Goal: Information Seeking & Learning: Learn about a topic

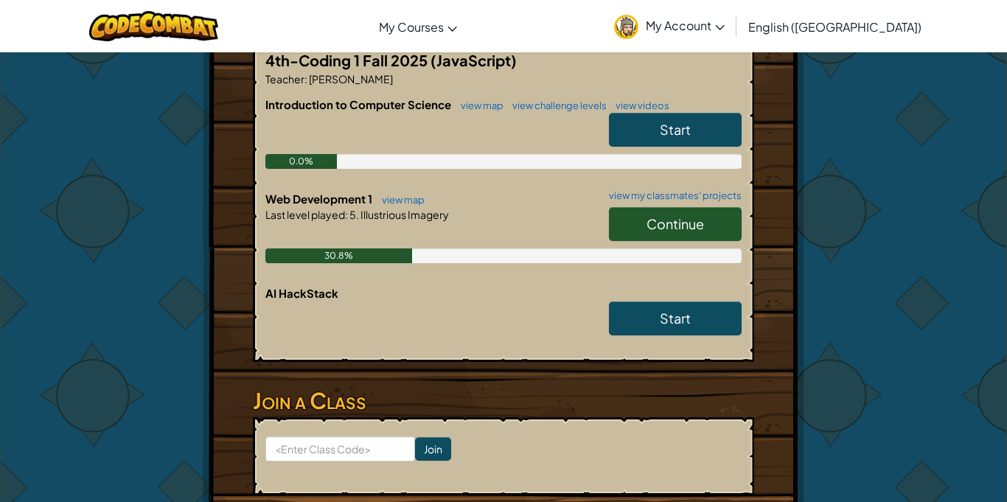
scroll to position [333, 0]
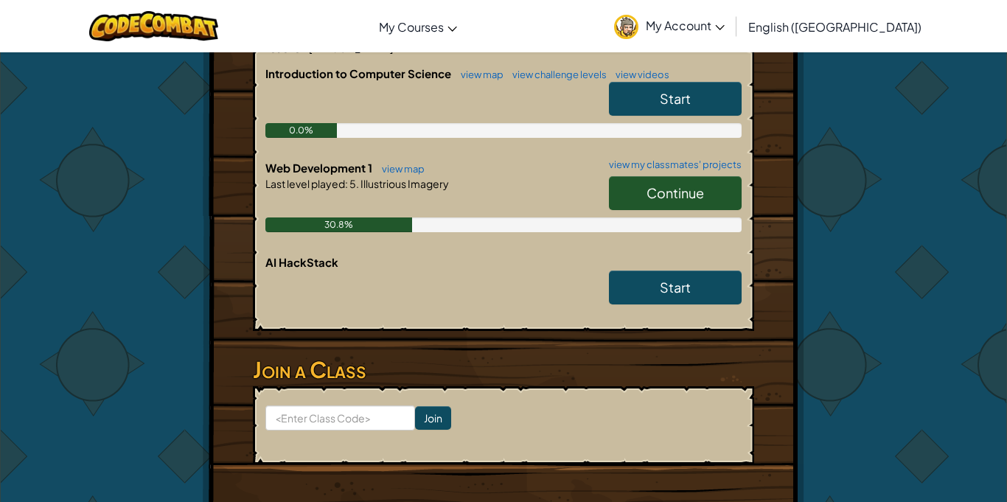
click at [677, 194] on span "Continue" at bounding box center [674, 192] width 57 height 17
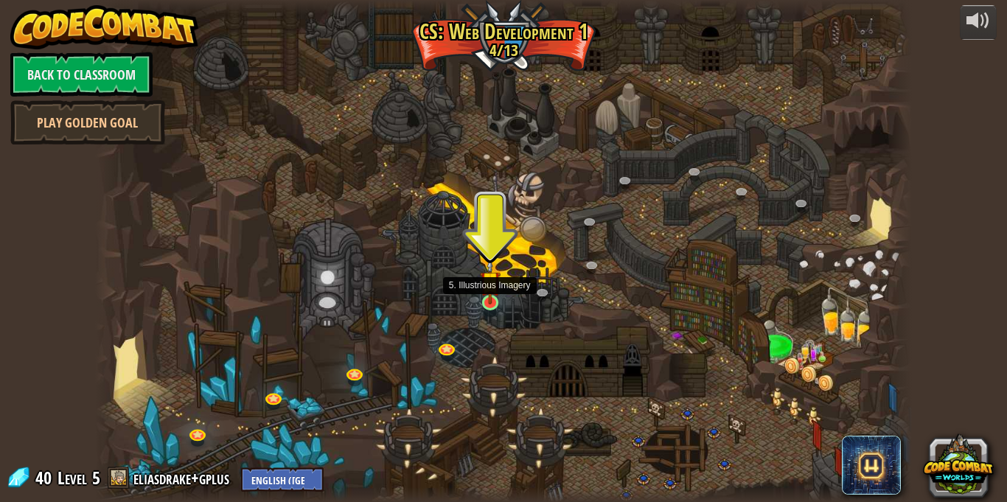
click at [489, 300] on img at bounding box center [490, 281] width 20 height 46
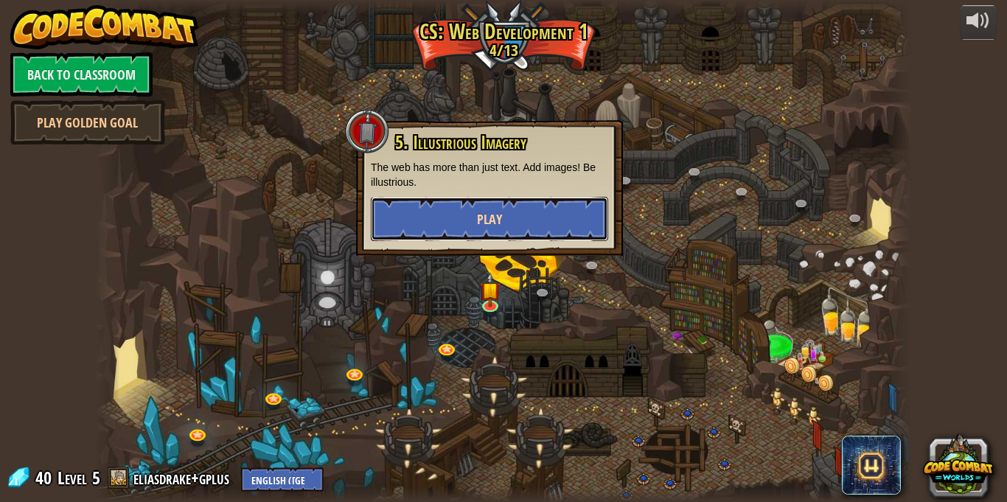
click at [517, 233] on button "Play" at bounding box center [489, 219] width 237 height 44
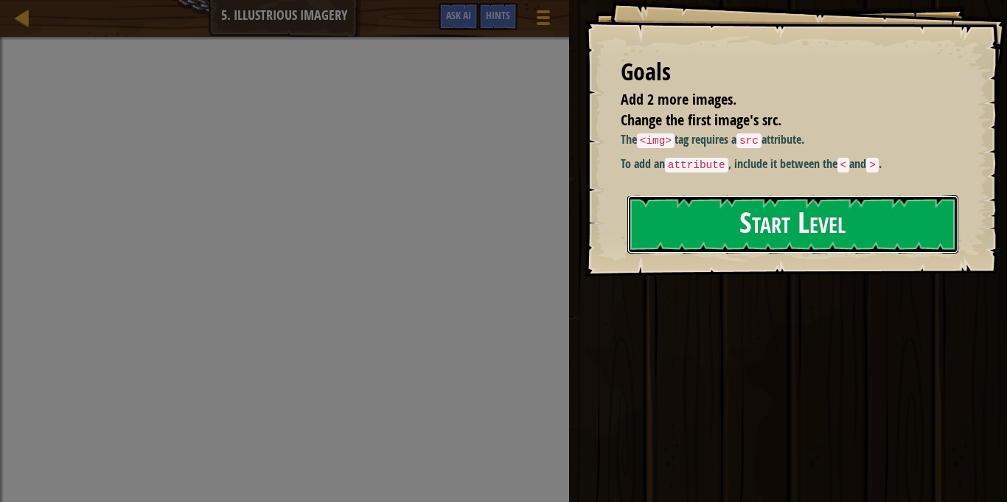
click at [693, 215] on button "Start Level" at bounding box center [792, 224] width 331 height 58
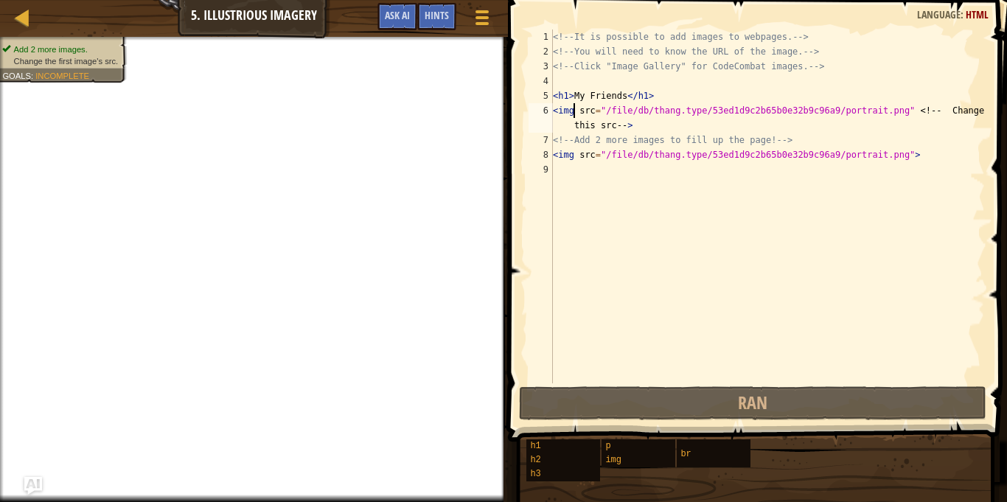
click at [576, 112] on div "<!-- It is possible to add images to webpages. --> <!-- You will need to know t…" at bounding box center [767, 220] width 435 height 383
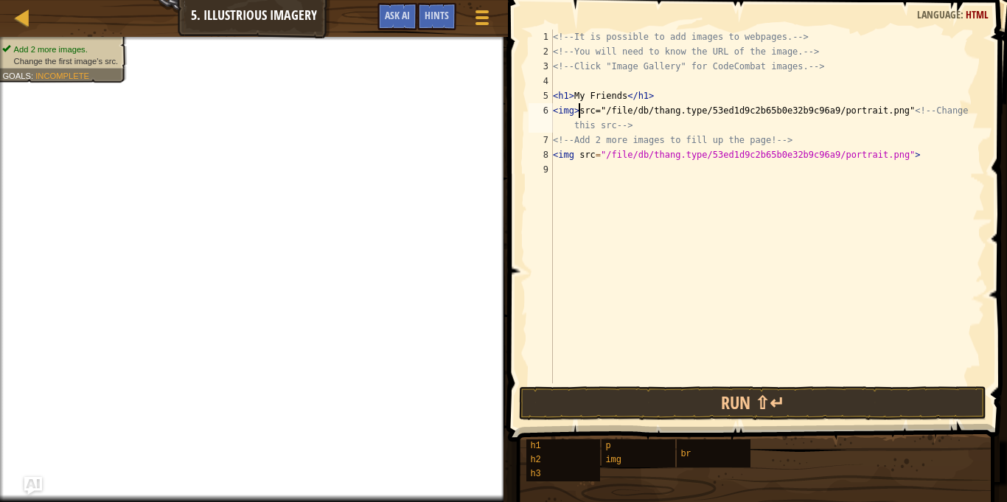
click at [574, 155] on div "<!-- It is possible to add images to webpages. --> <!-- You will need to know t…" at bounding box center [767, 220] width 435 height 383
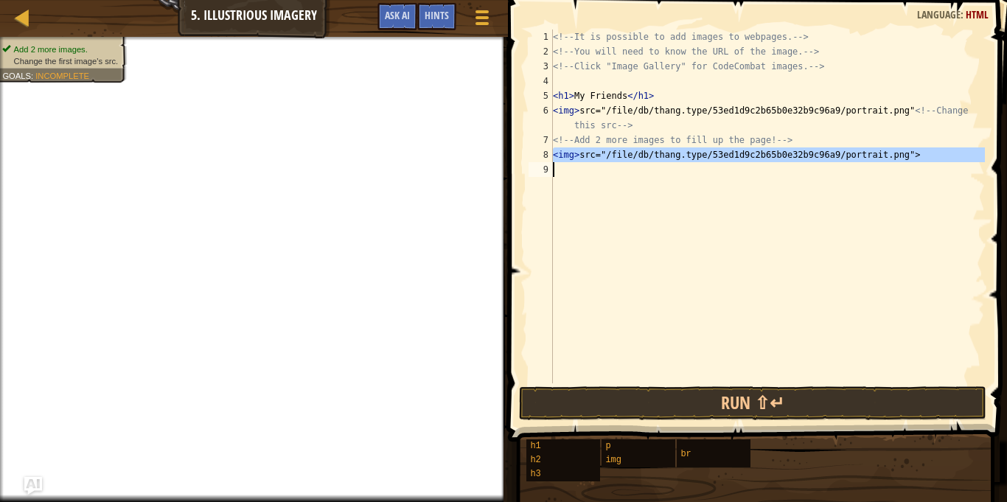
drag, startPoint x: 554, startPoint y: 155, endPoint x: 976, endPoint y: 163, distance: 421.6
click at [976, 163] on div "<!-- It is possible to add images to webpages. --> <!-- You will need to know t…" at bounding box center [767, 220] width 435 height 383
type textarea "<img> src="/file/db/thang.type/53ed1d9c2b65b0e32b9c96a9/portrait.png">"
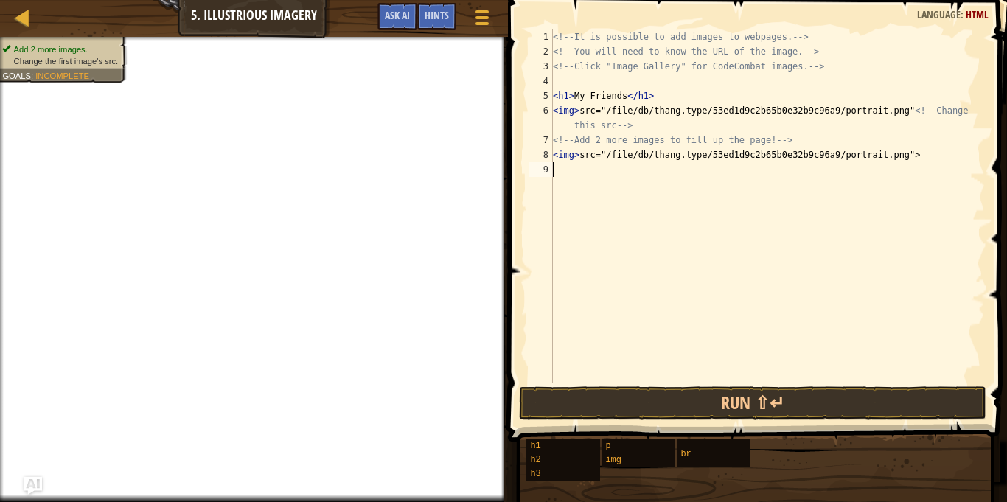
click at [708, 175] on div "<!-- It is possible to add images to webpages. --> <!-- You will need to know t…" at bounding box center [767, 220] width 435 height 383
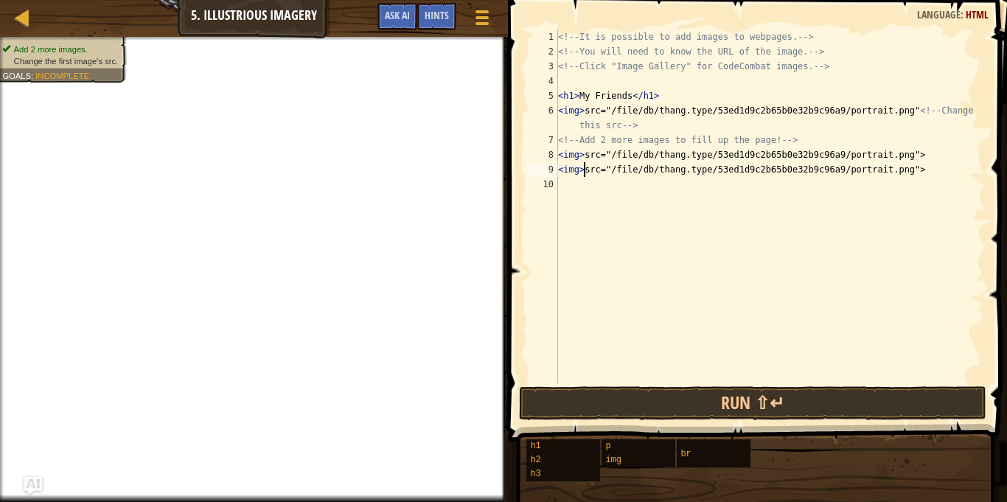
click at [583, 167] on div "<!-- It is possible to add images to webpages. --> <!-- You will need to know t…" at bounding box center [770, 220] width 430 height 383
click at [581, 154] on div "<!-- It is possible to add images to webpages. --> <!-- You will need to know t…" at bounding box center [770, 220] width 430 height 383
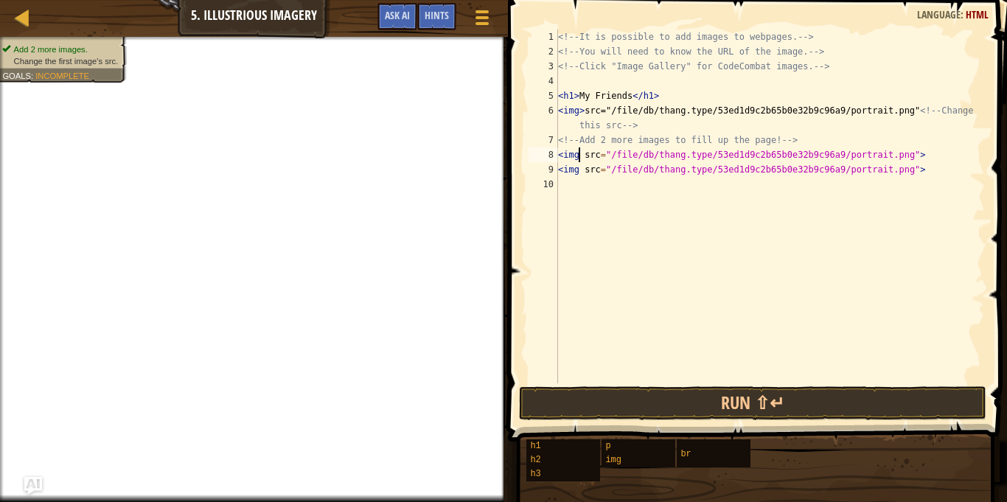
click at [581, 108] on div "<!-- It is possible to add images to webpages. --> <!-- You will need to know t…" at bounding box center [770, 220] width 430 height 383
type textarea "<img src="/file/db/thang.type/53ed1d9c2b65b0e32b9c96a9/portrait.png" <!-- Chang…"
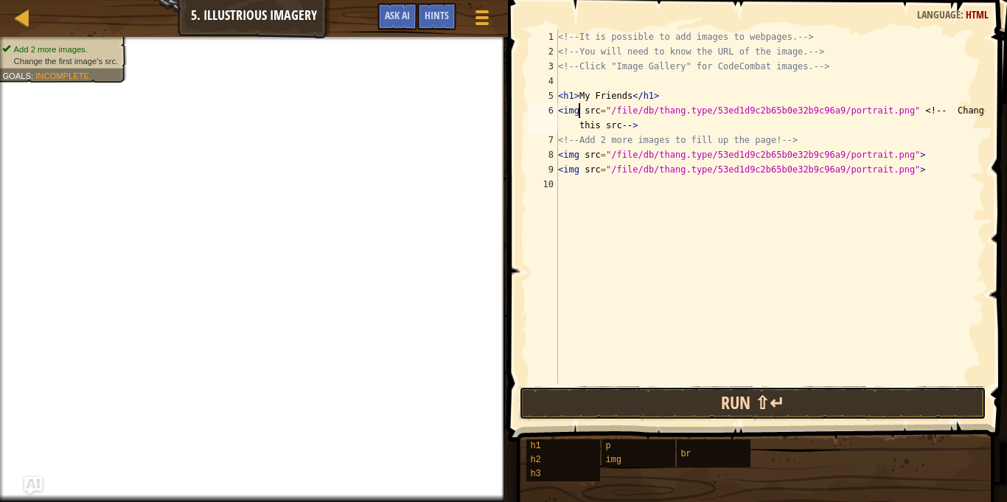
click at [719, 414] on button "Run ⇧↵" at bounding box center [752, 403] width 467 height 34
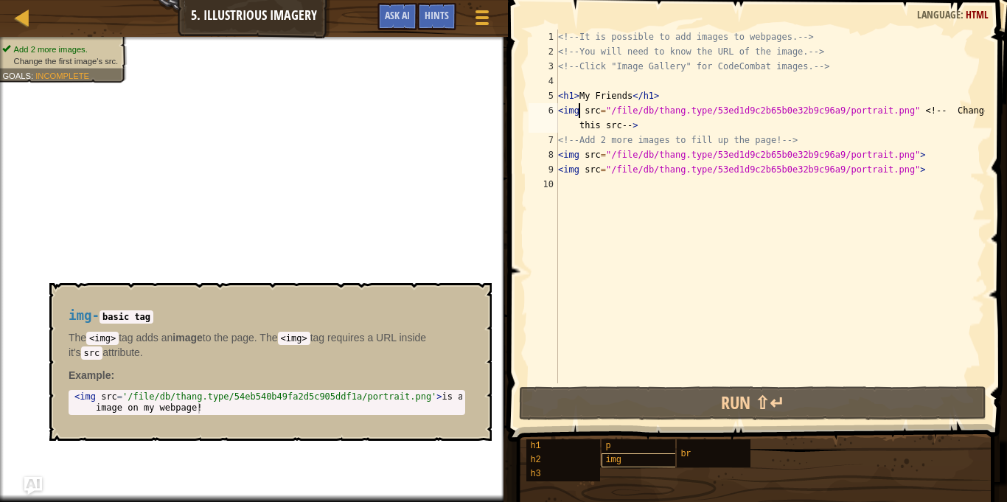
click at [621, 462] on div "img" at bounding box center [651, 460] width 101 height 14
type textarea "<img src='/file/db/thang.type/54eb540b49fa2d5c905ddf1a/portrait.png'> is a imag…"
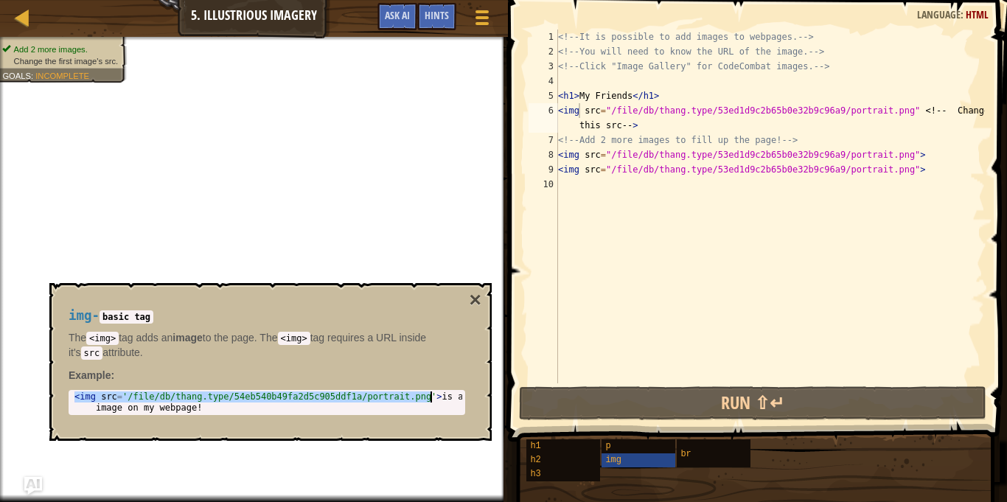
drag, startPoint x: 74, startPoint y: 398, endPoint x: 430, endPoint y: 399, distance: 355.9
click at [430, 399] on div "< img src = '/file/db/thang.type/54eb540b49fa2d5c905ddf1a/portrait.png' > is a …" at bounding box center [266, 424] width 391 height 66
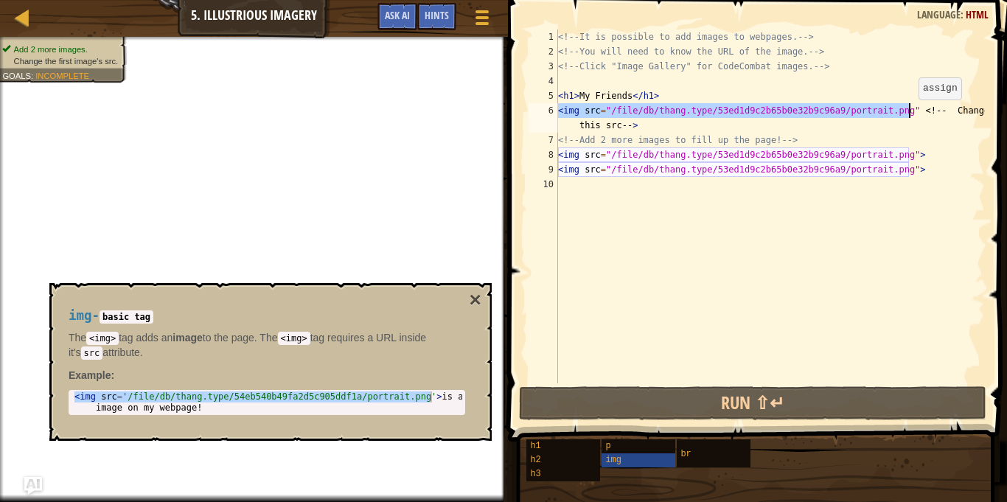
drag, startPoint x: 559, startPoint y: 113, endPoint x: 910, endPoint y: 113, distance: 351.5
click at [910, 113] on div "<!-- It is possible to add images to webpages. --> <!-- You will need to know t…" at bounding box center [770, 220] width 430 height 383
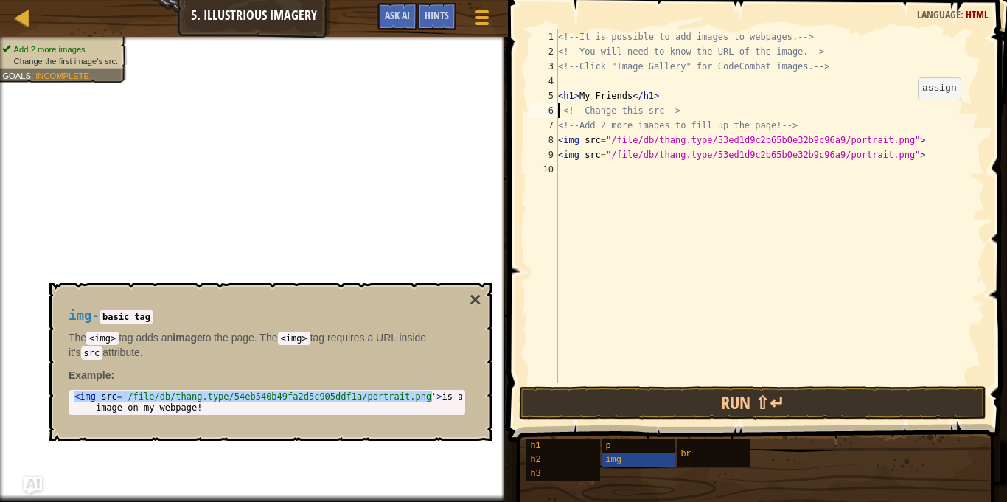
paste textarea "<img src='/file/db/thang.type/54eb540b49fa2d5c905ddf1a/portrait.png'>"
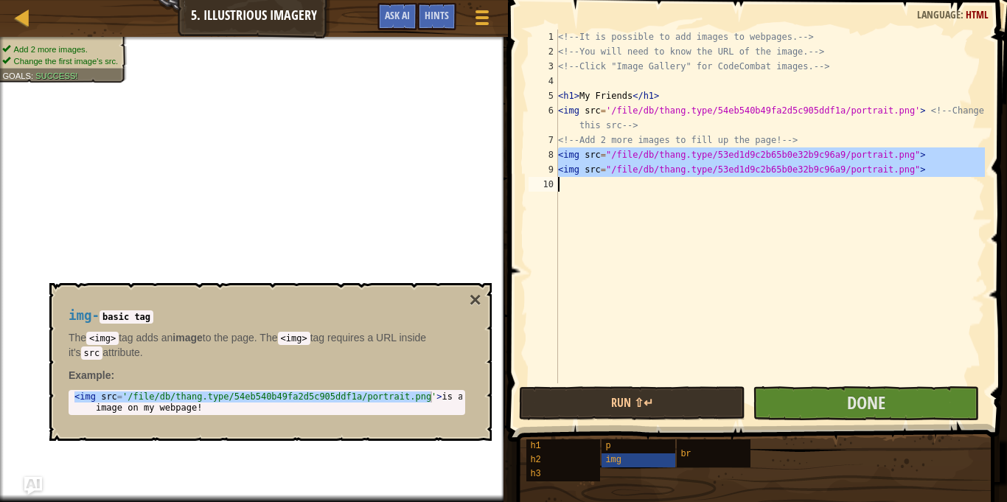
drag, startPoint x: 559, startPoint y: 153, endPoint x: 845, endPoint y: 185, distance: 287.7
click at [845, 185] on div "<!-- It is possible to add images to webpages. --> <!-- You will need to know t…" at bounding box center [770, 220] width 430 height 383
type textarea "<img src="/file/db/thang.type/53ed1d9c2b65b0e32b9c96a9/portrait.png">"
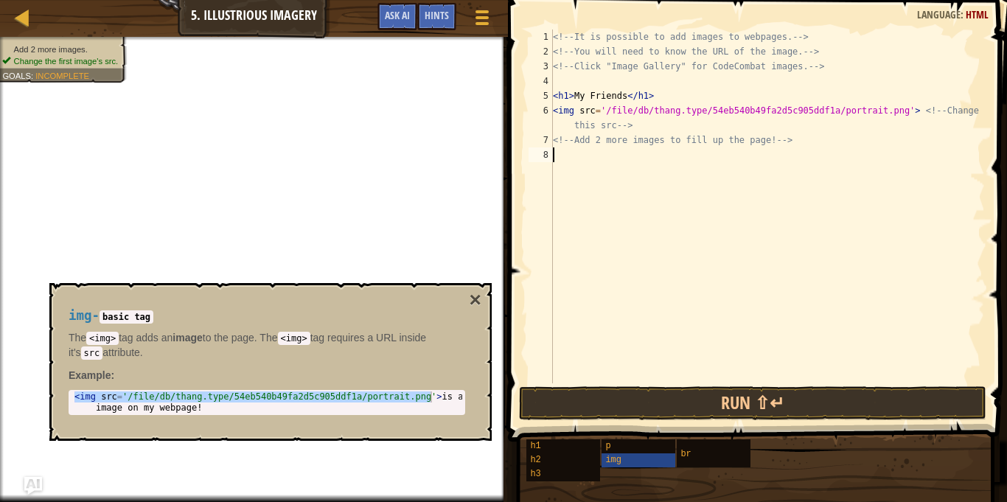
scroll to position [7, 0]
paste textarea "<img src='/file/db/thang.type/54eb540b49fa2d5c905ddf1a/portrait.png'>"
type textarea "<img src='/file/db/thang.type/54eb540b49fa2d5c905ddf1a/portrait.png'>"
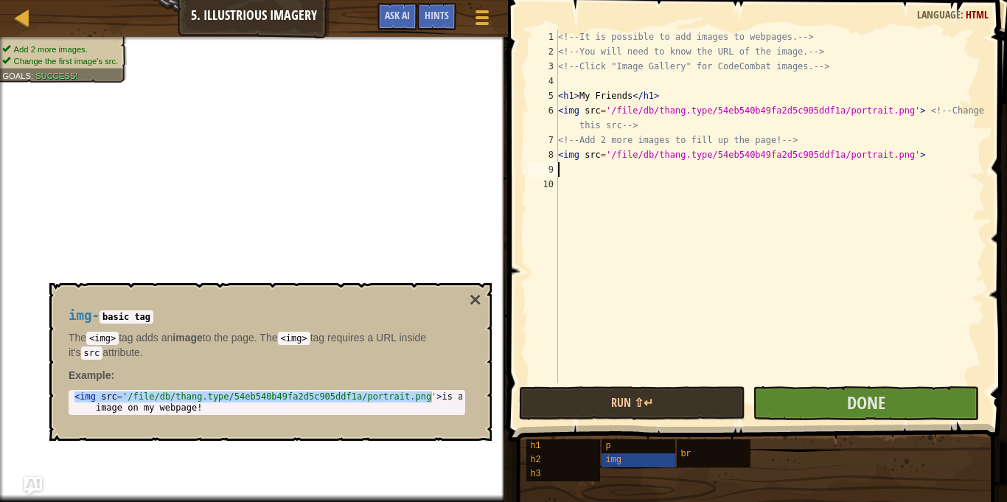
paste textarea "<img src='/file/db/thang.type/54eb540b49fa2d5c905ddf1a/portrait.png'>"
type textarea "<img src='/file/db/thang.type/54eb540b49fa2d5c905ddf1a/portrait.png'>"
click at [478, 298] on button "×" at bounding box center [475, 300] width 12 height 21
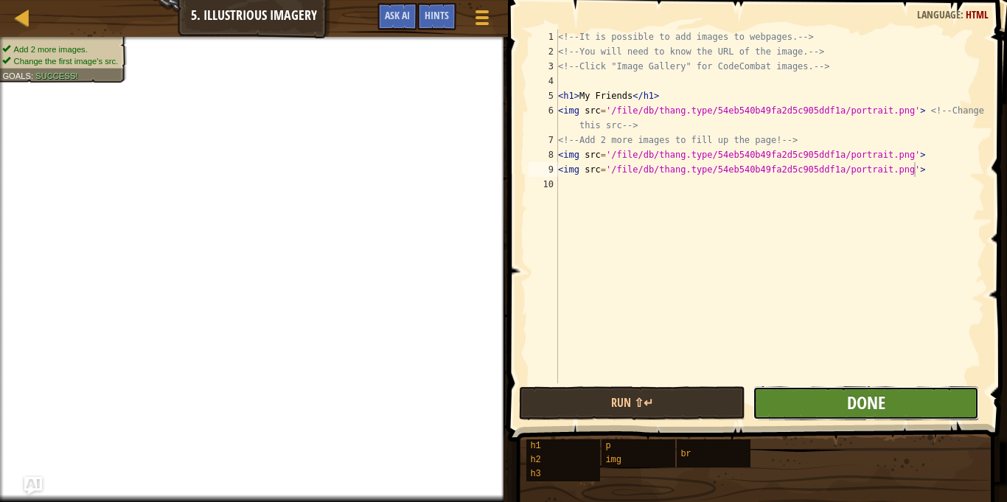
click at [878, 401] on span "Done" at bounding box center [866, 403] width 38 height 24
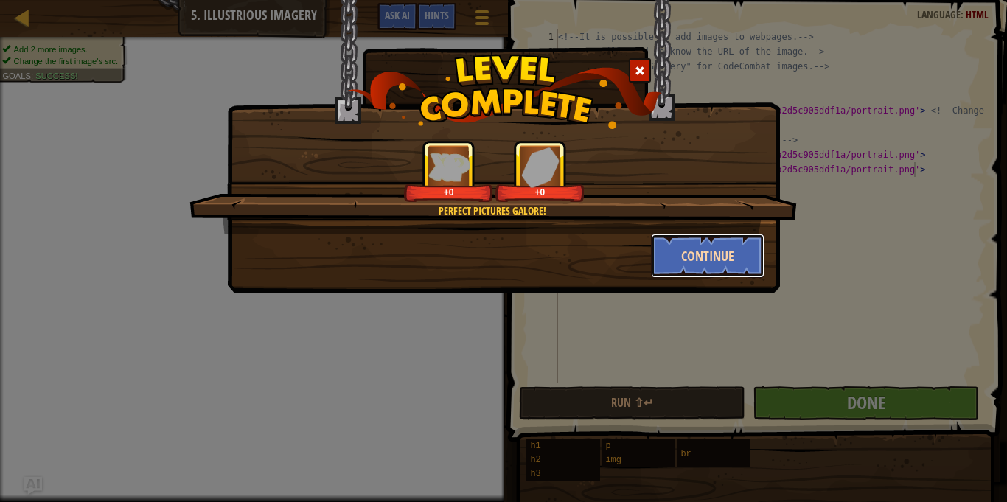
click at [685, 262] on button "Continue" at bounding box center [708, 256] width 114 height 44
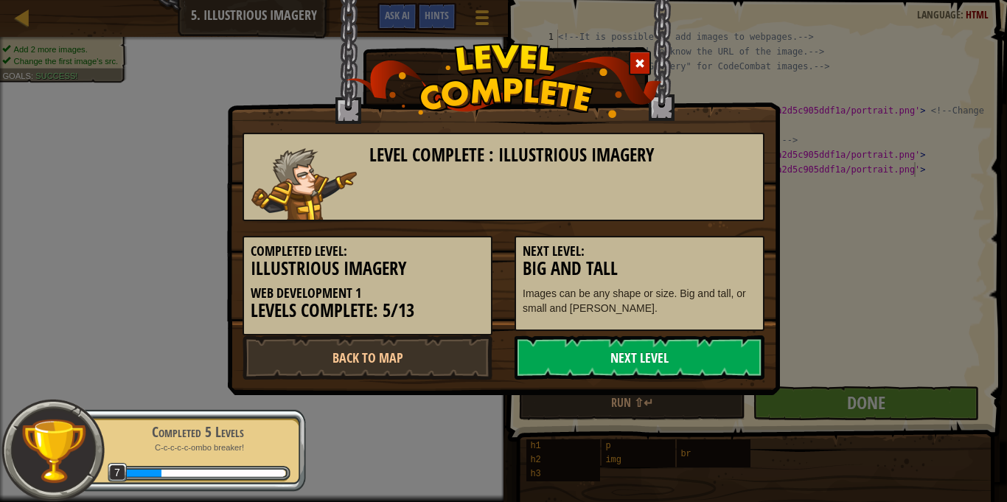
click at [632, 356] on link "Next Level" at bounding box center [639, 357] width 250 height 44
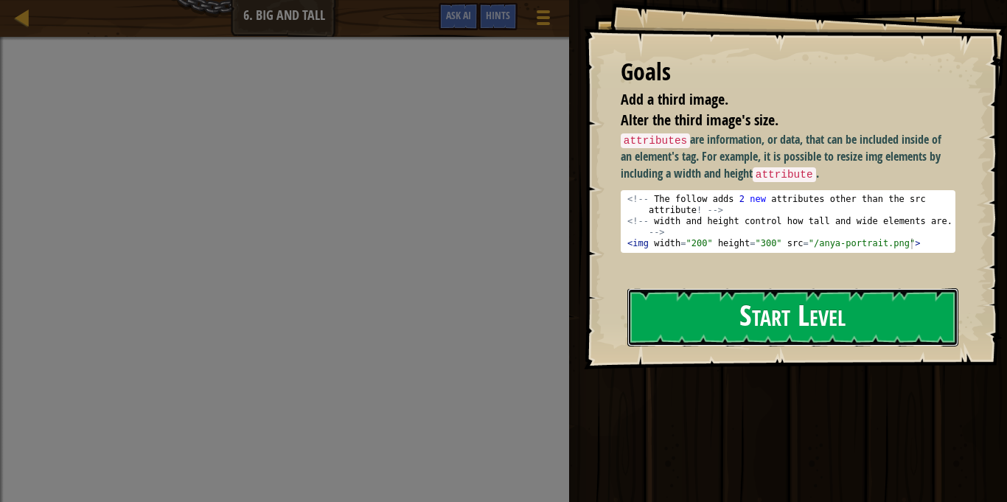
click at [741, 296] on button "Start Level" at bounding box center [792, 317] width 331 height 58
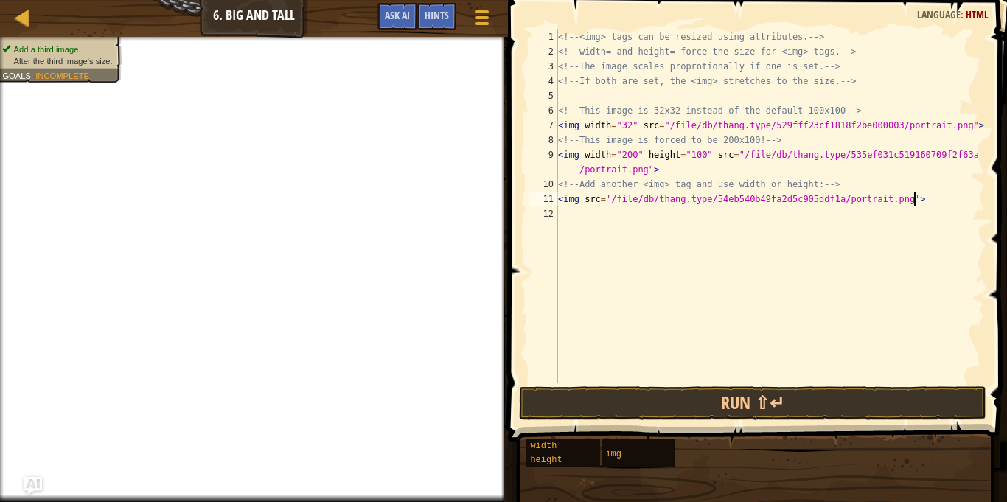
click at [581, 203] on div "<!-- <img> tags can be resized using attributes. --> <!-- width= and height= fo…" at bounding box center [770, 220] width 430 height 383
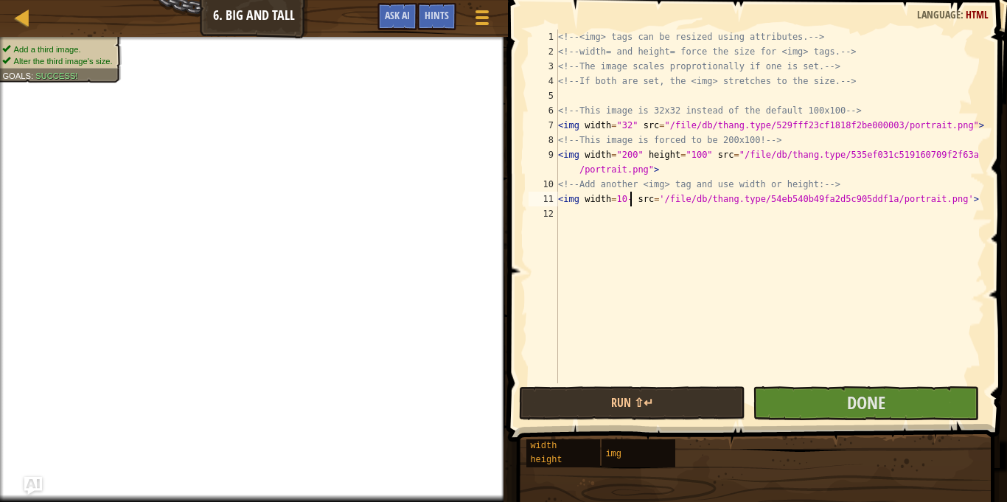
scroll to position [7, 10]
type textarea "<img width=10 src='/file/db/thang.type/54eb540b49fa2d5c905ddf1a/portrait.png'>"
click at [831, 403] on button "Done" at bounding box center [865, 403] width 226 height 34
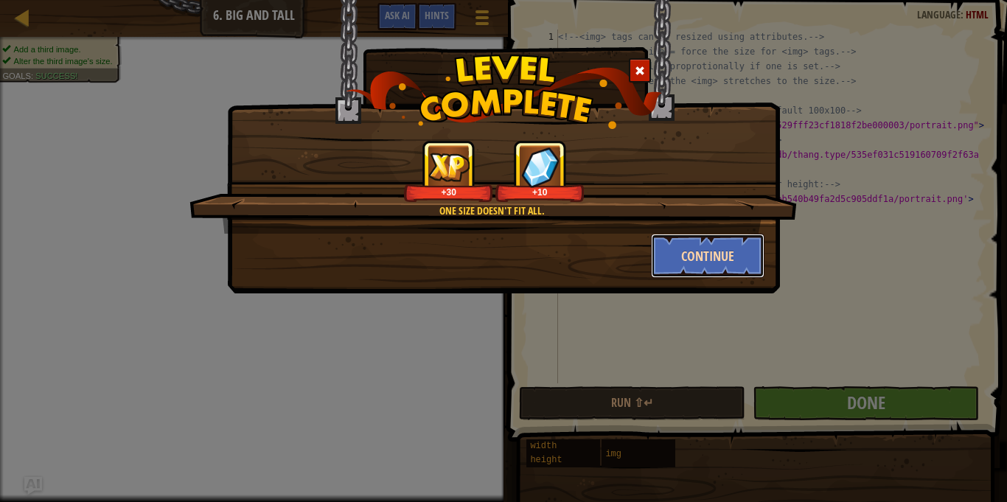
click at [724, 264] on button "Continue" at bounding box center [708, 256] width 114 height 44
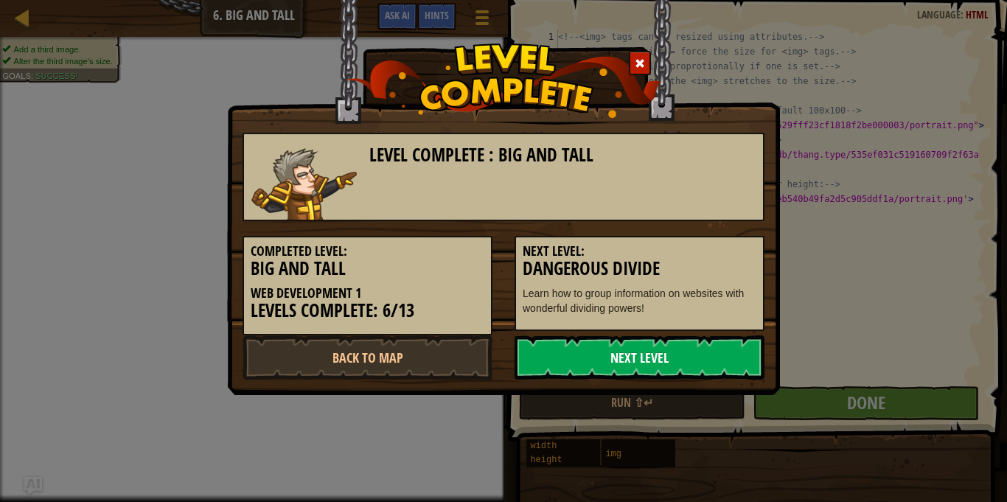
click at [587, 359] on link "Next Level" at bounding box center [639, 357] width 250 height 44
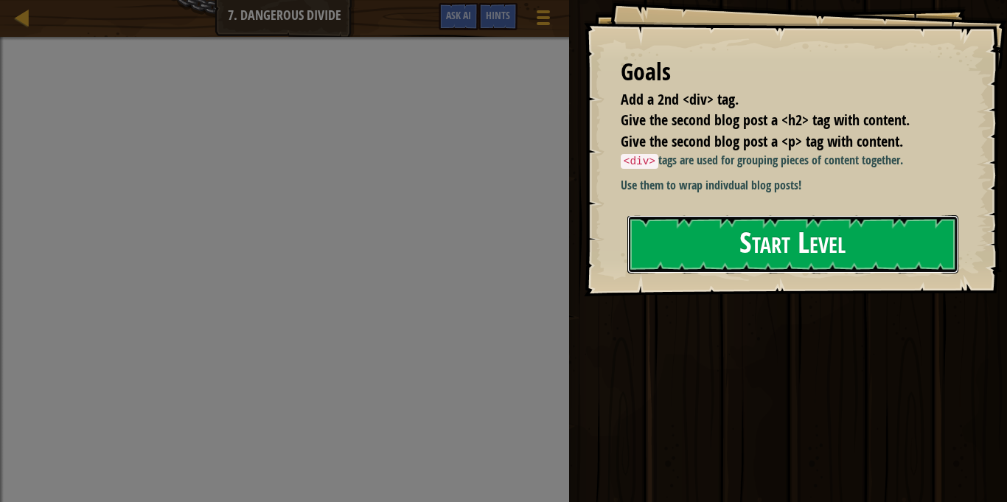
click at [761, 254] on button "Start Level" at bounding box center [792, 244] width 331 height 58
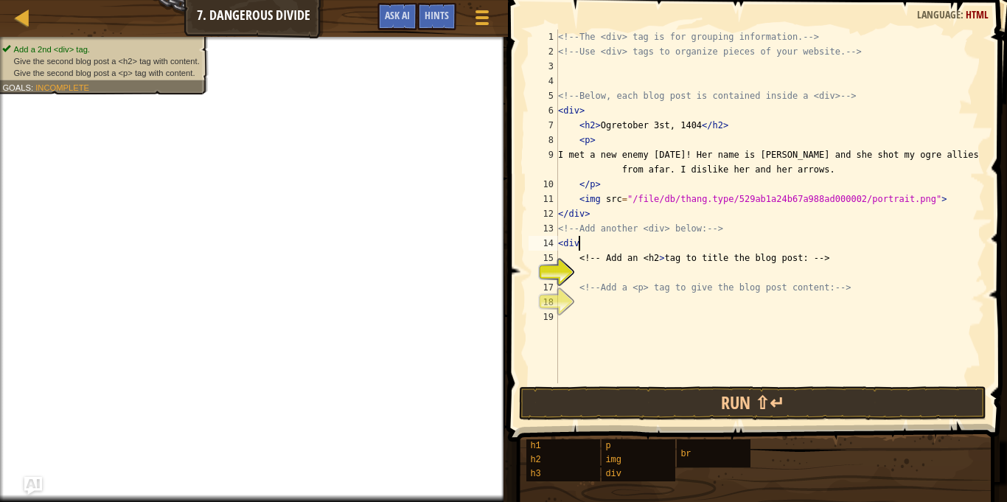
scroll to position [7, 3]
click at [601, 293] on div "<!-- The <div> tag is for grouping information. --> <!-- Use <div> tags to orga…" at bounding box center [770, 220] width 430 height 383
type textarea "<!-- Add a <p> tag to give the blog post content: -->"
click at [599, 276] on div "<!-- The <div> tag is for grouping information. --> <!-- Use <div> tags to orga…" at bounding box center [770, 220] width 430 height 383
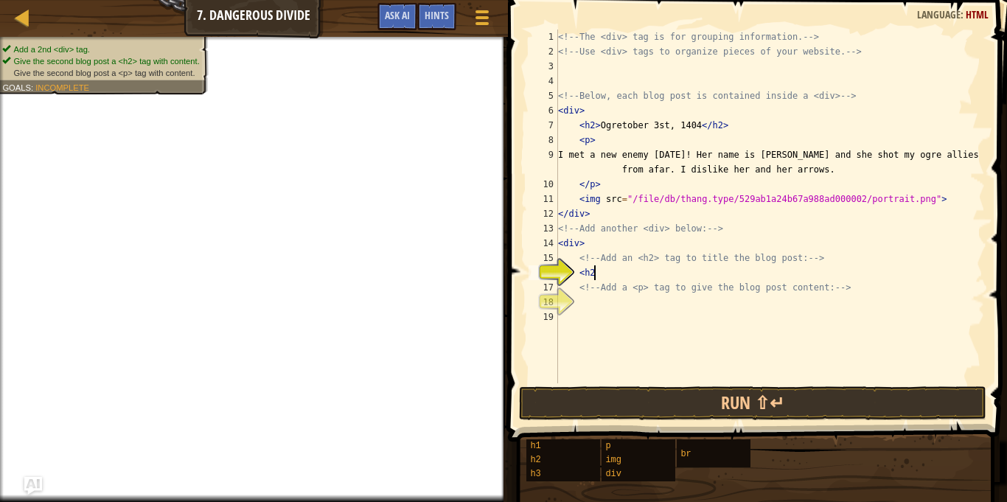
type textarea "<h2>"
click at [583, 308] on div "<!-- The <div> tag is for grouping information. --> <!-- Use <div> tags to orga…" at bounding box center [770, 220] width 430 height 383
click at [629, 273] on div "<!-- The <div> tag is for grouping information. --> <!-- Use <div> tags to orga…" at bounding box center [770, 220] width 430 height 383
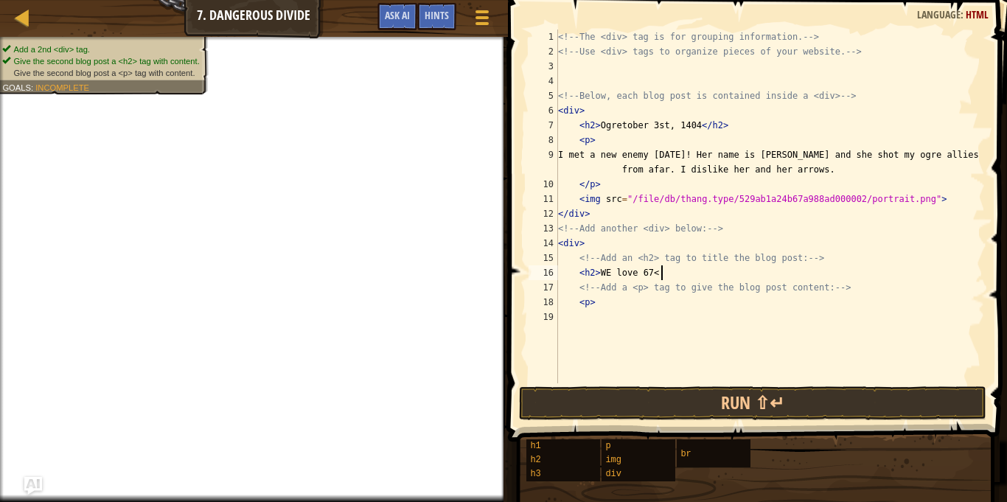
scroll to position [7, 15]
click at [626, 304] on div "<!-- The <div> tag is for grouping information. --> <!-- Use <div> tags to orga…" at bounding box center [770, 220] width 430 height 383
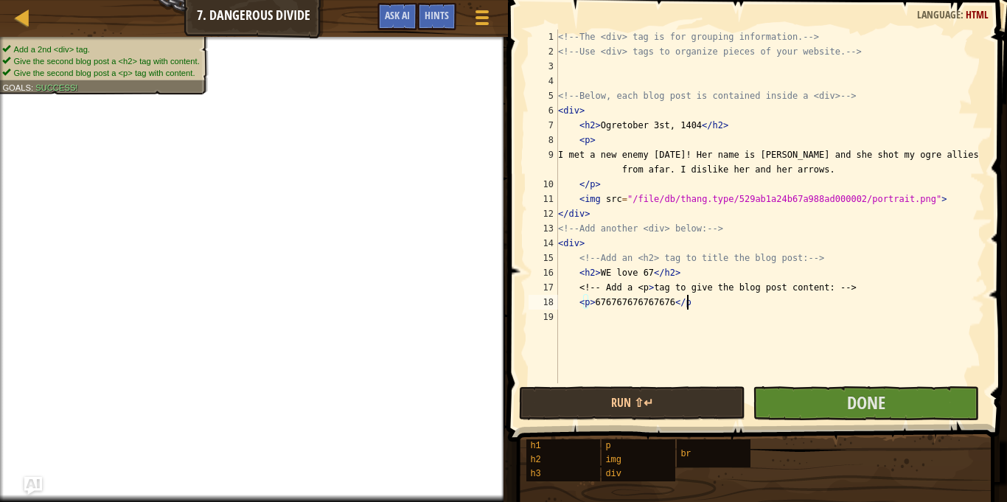
scroll to position [7, 18]
type textarea "<p>676767676767676</p>"
click at [852, 403] on span "Done" at bounding box center [866, 403] width 38 height 24
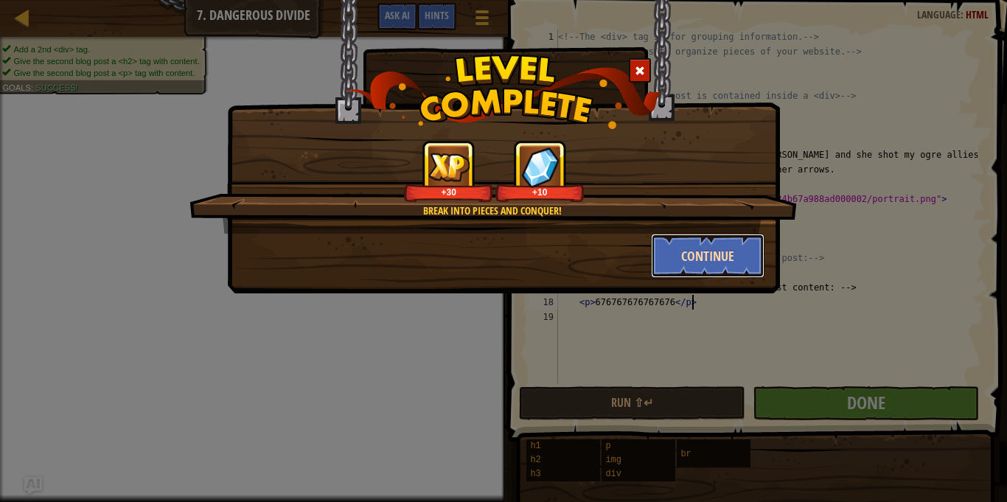
click at [720, 265] on button "Continue" at bounding box center [708, 256] width 114 height 44
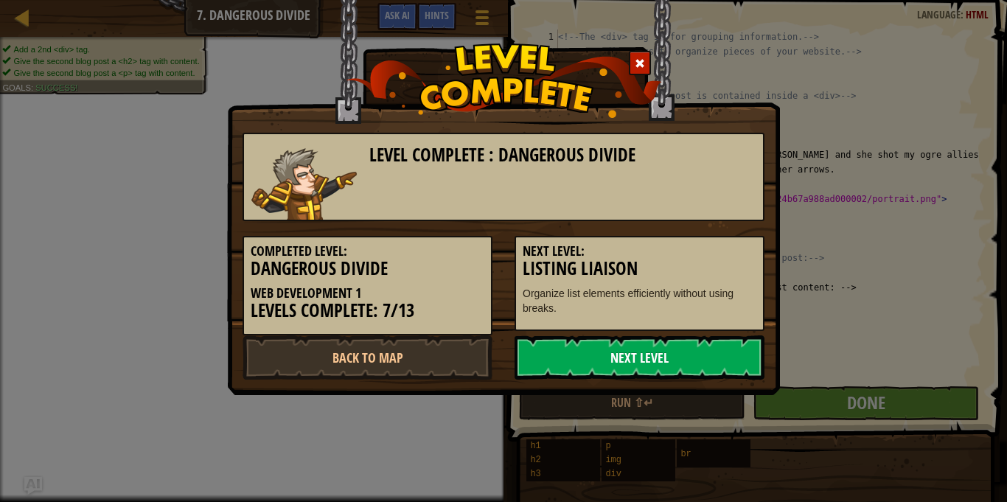
click at [595, 360] on link "Next Level" at bounding box center [639, 357] width 250 height 44
